Goal: Information Seeking & Learning: Learn about a topic

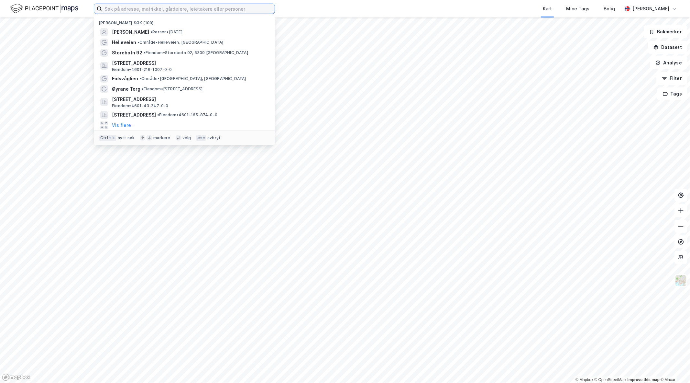
click at [172, 11] on input at bounding box center [188, 9] width 173 height 10
type input "eidsvåg"
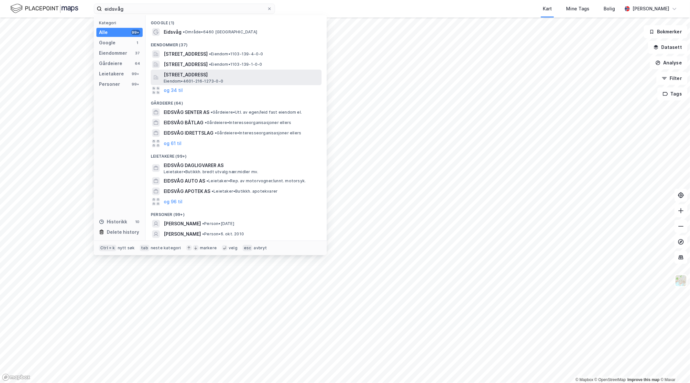
click at [194, 75] on span "[STREET_ADDRESS]" at bounding box center [241, 75] width 155 height 8
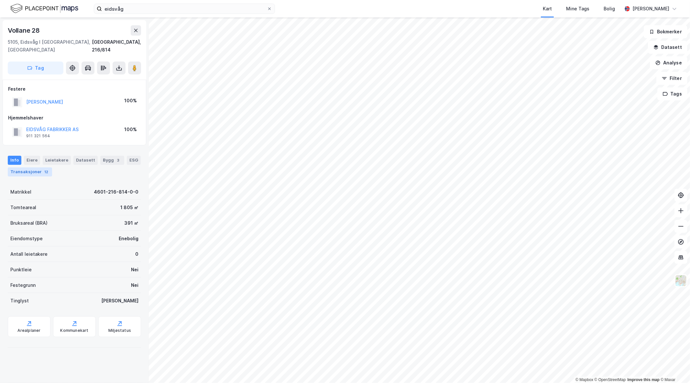
click at [18, 167] on div "Transaksjoner 12" at bounding box center [30, 171] width 44 height 9
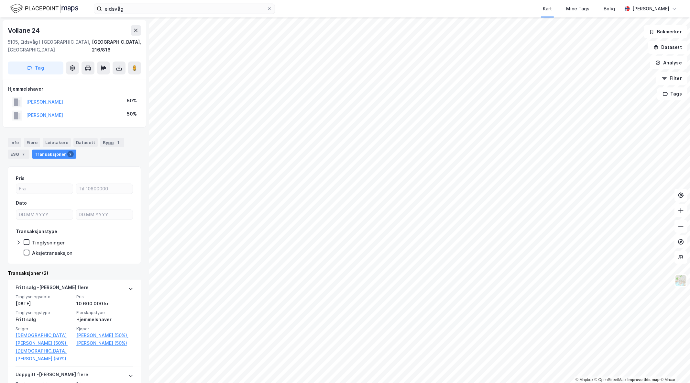
click at [112, 99] on div "© Mapbox © OpenStreetMap Improve this map © Maxar Vollane 24 5105, [GEOGRAPHIC_…" at bounding box center [345, 199] width 690 height 365
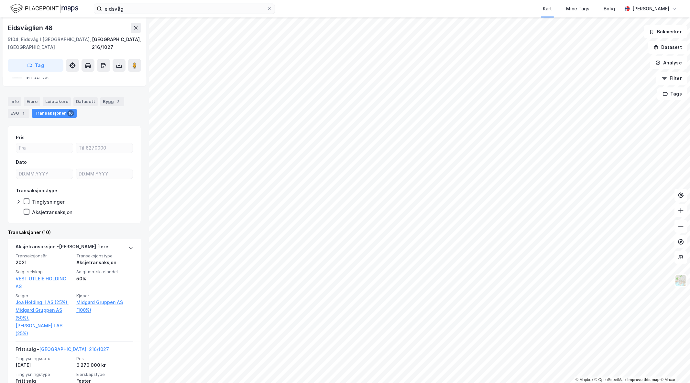
scroll to position [108, 0]
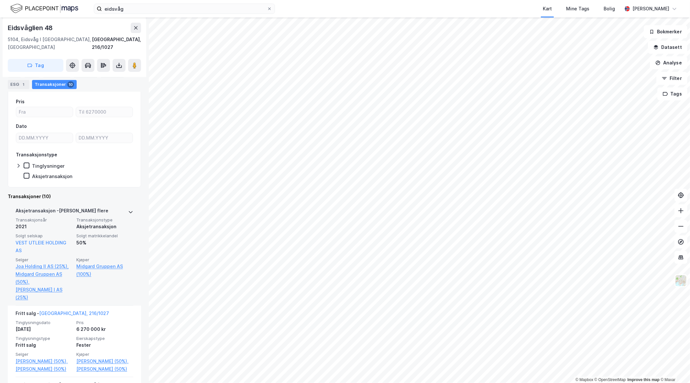
click at [91, 213] on div "© Mapbox © OpenStreetMap Improve this map © [PERSON_NAME] 48 5104, [GEOGRAPHIC_…" at bounding box center [345, 199] width 690 height 365
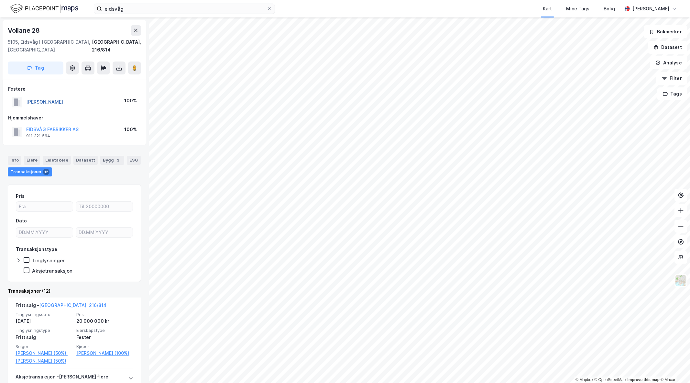
click at [0, 0] on button "[PERSON_NAME]" at bounding box center [0, 0] width 0 height 0
